Goal: Entertainment & Leisure: Consume media (video, audio)

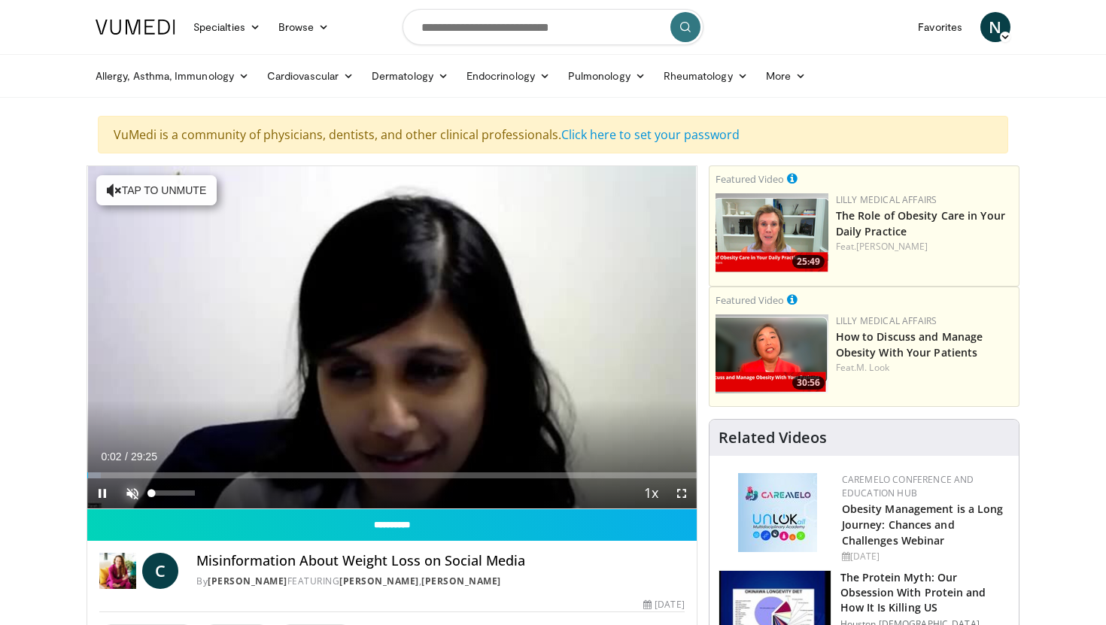
click at [132, 491] on span "Video Player" at bounding box center [132, 493] width 30 height 30
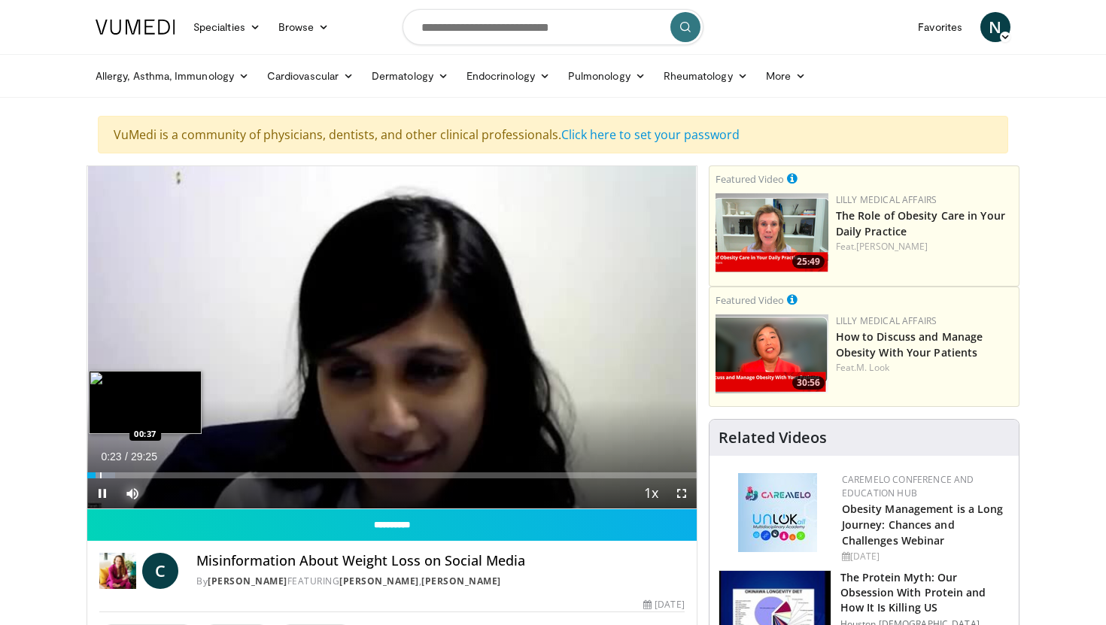
click at [100, 475] on div "Progress Bar" at bounding box center [101, 475] width 2 height 6
click at [108, 475] on div "Progress Bar" at bounding box center [109, 475] width 2 height 6
click at [117, 475] on div "Progress Bar" at bounding box center [118, 475] width 2 height 6
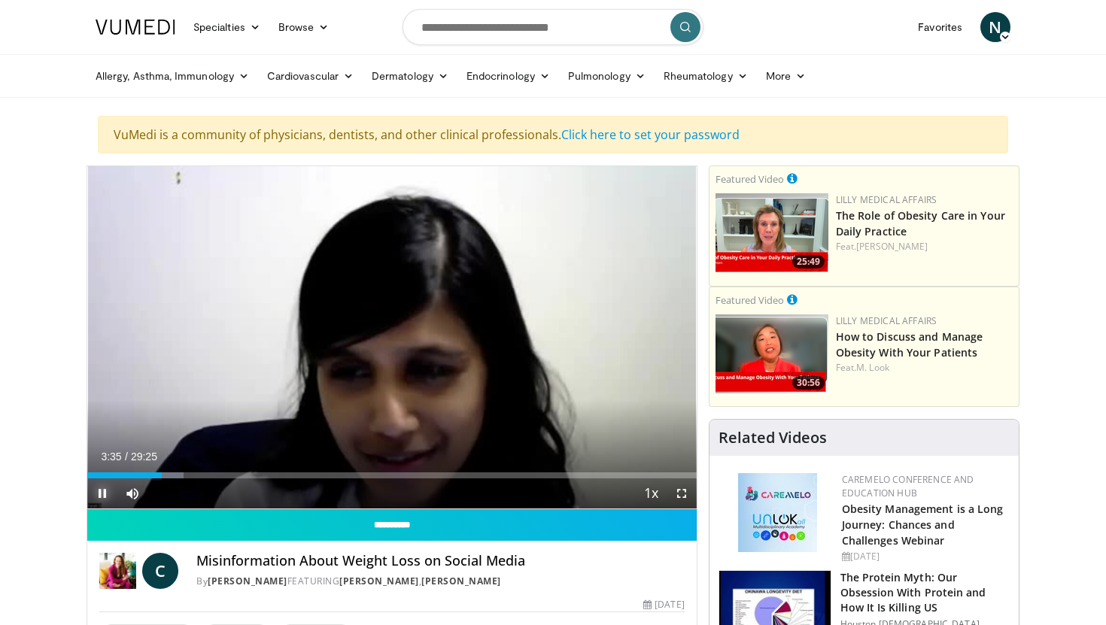
click at [101, 490] on span "Video Player" at bounding box center [102, 493] width 30 height 30
click at [102, 494] on span "Video Player" at bounding box center [102, 493] width 30 height 30
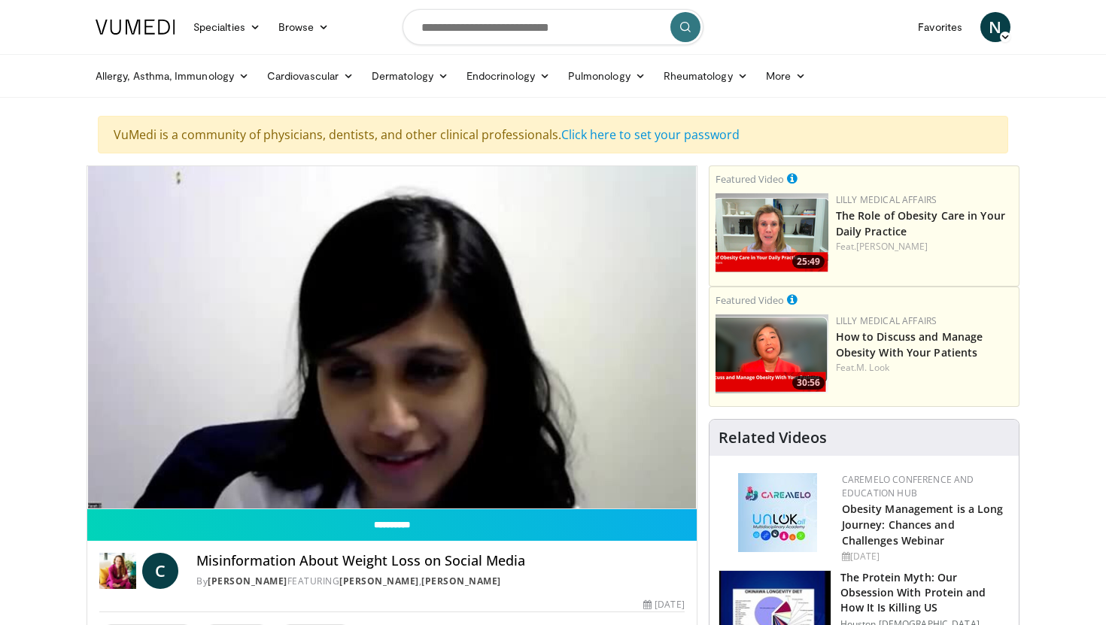
click at [102, 494] on video-js "**********" at bounding box center [391, 337] width 609 height 343
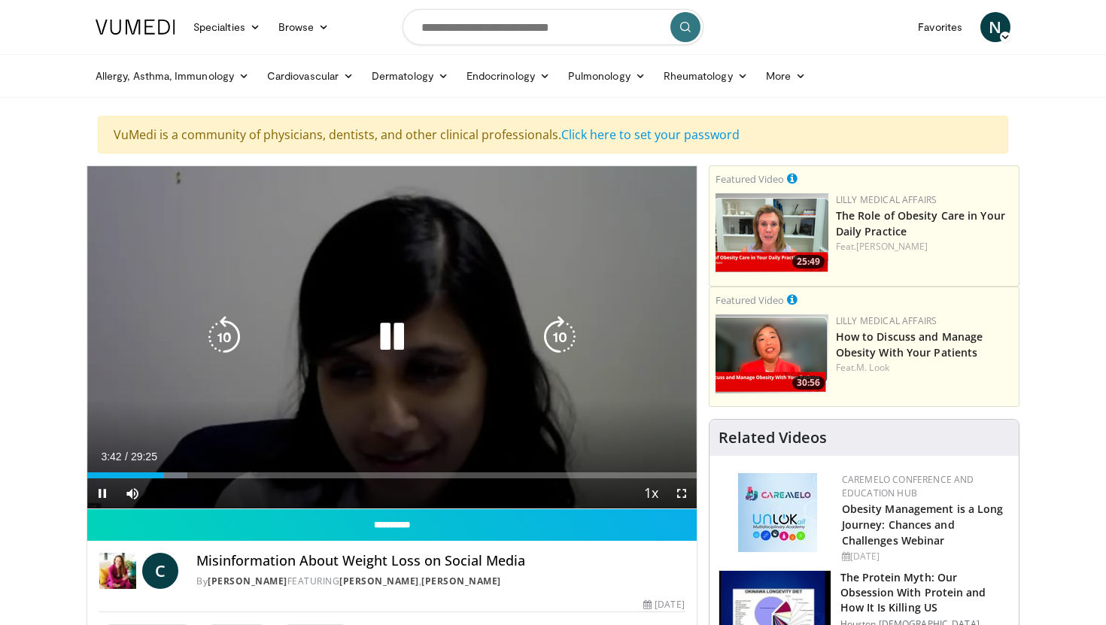
click at [203, 396] on div "10 seconds Tap to unmute" at bounding box center [391, 337] width 609 height 342
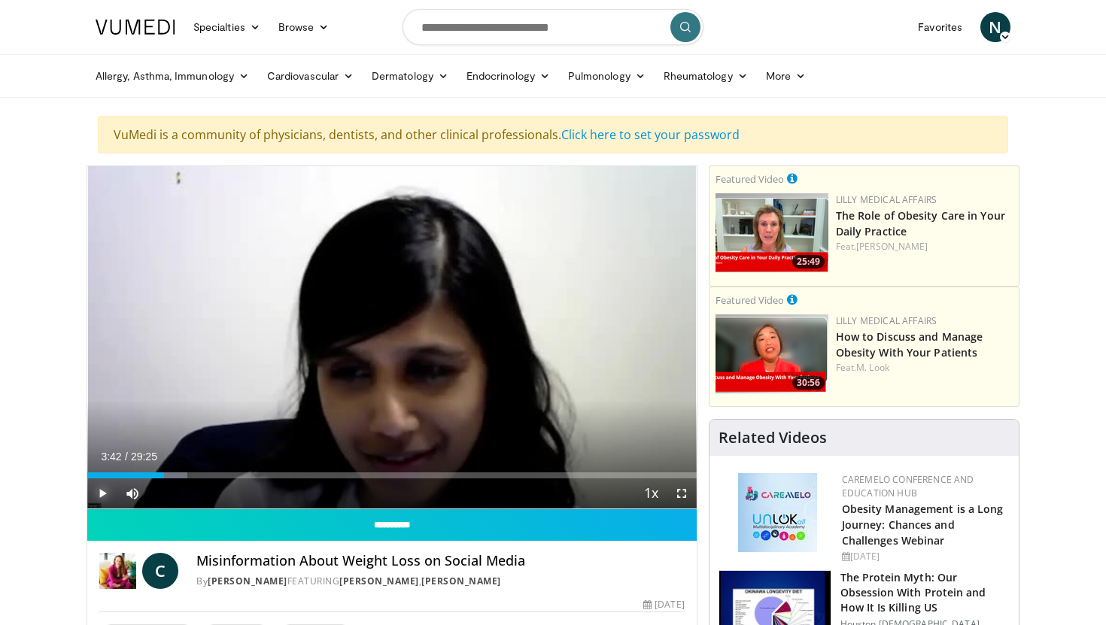
click at [102, 493] on span "Video Player" at bounding box center [102, 493] width 30 height 30
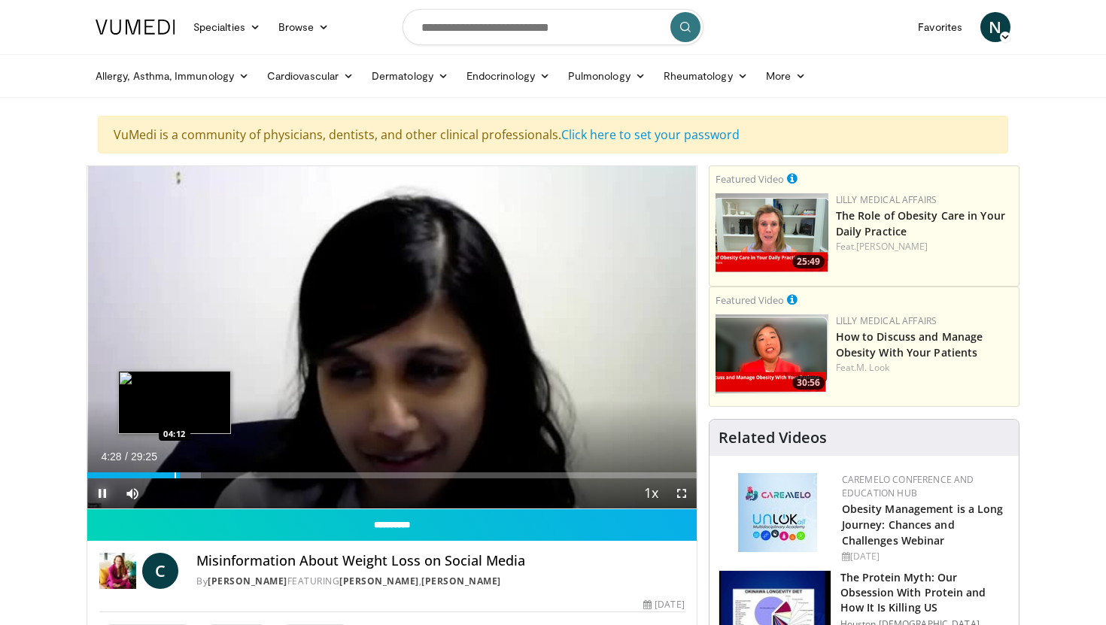
click at [174, 475] on div "Progress Bar" at bounding box center [175, 475] width 2 height 6
click at [173, 474] on div "Progress Bar" at bounding box center [174, 475] width 2 height 6
click at [169, 476] on div "Progress Bar" at bounding box center [170, 475] width 2 height 6
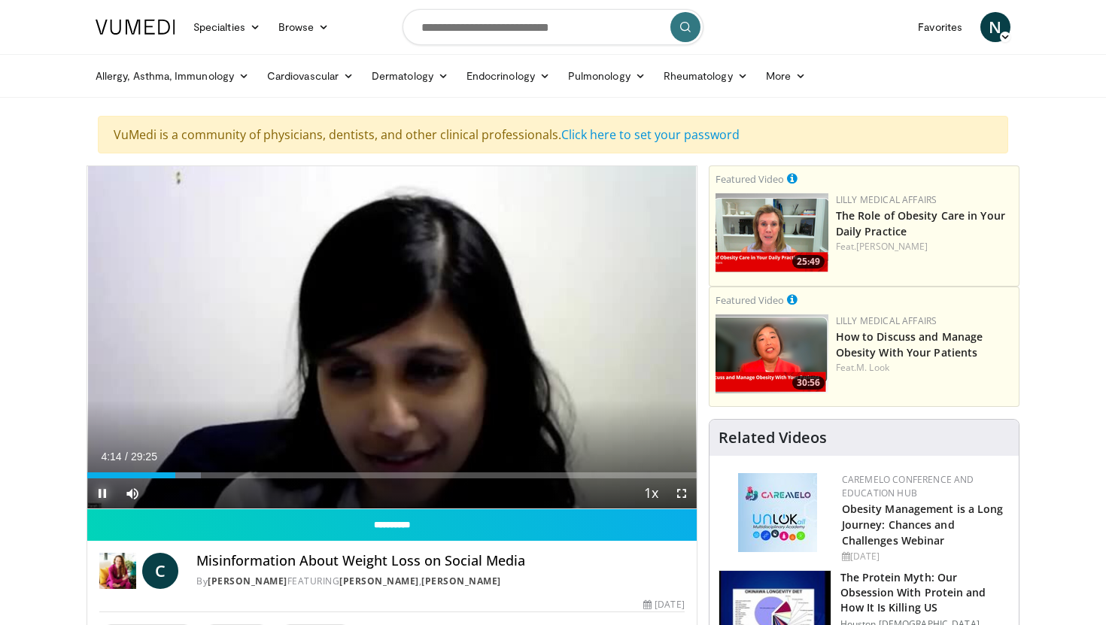
click at [102, 490] on span "Video Player" at bounding box center [102, 493] width 30 height 30
click at [100, 490] on span "Video Player" at bounding box center [102, 493] width 30 height 30
click at [102, 490] on div "10 seconds Tap to unmute" at bounding box center [391, 337] width 609 height 342
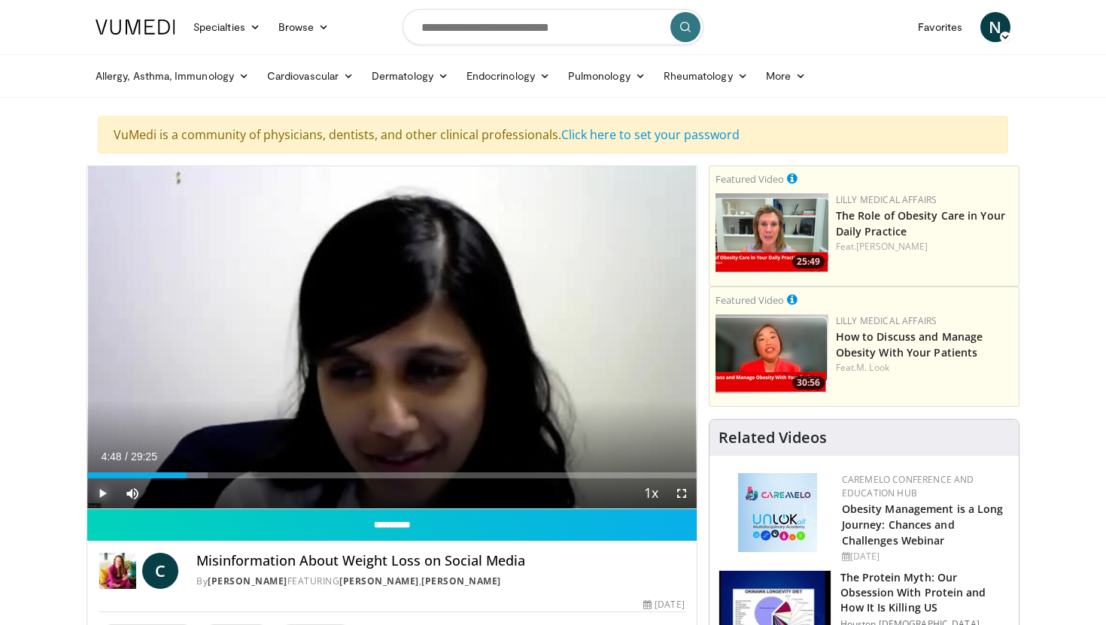
click at [104, 490] on span "Video Player" at bounding box center [102, 493] width 30 height 30
click at [102, 490] on span "Video Player" at bounding box center [102, 493] width 30 height 30
click at [102, 492] on span "Video Player" at bounding box center [102, 493] width 30 height 30
click at [102, 495] on span "Video Player" at bounding box center [102, 493] width 30 height 30
